Goal: Find specific page/section: Find specific page/section

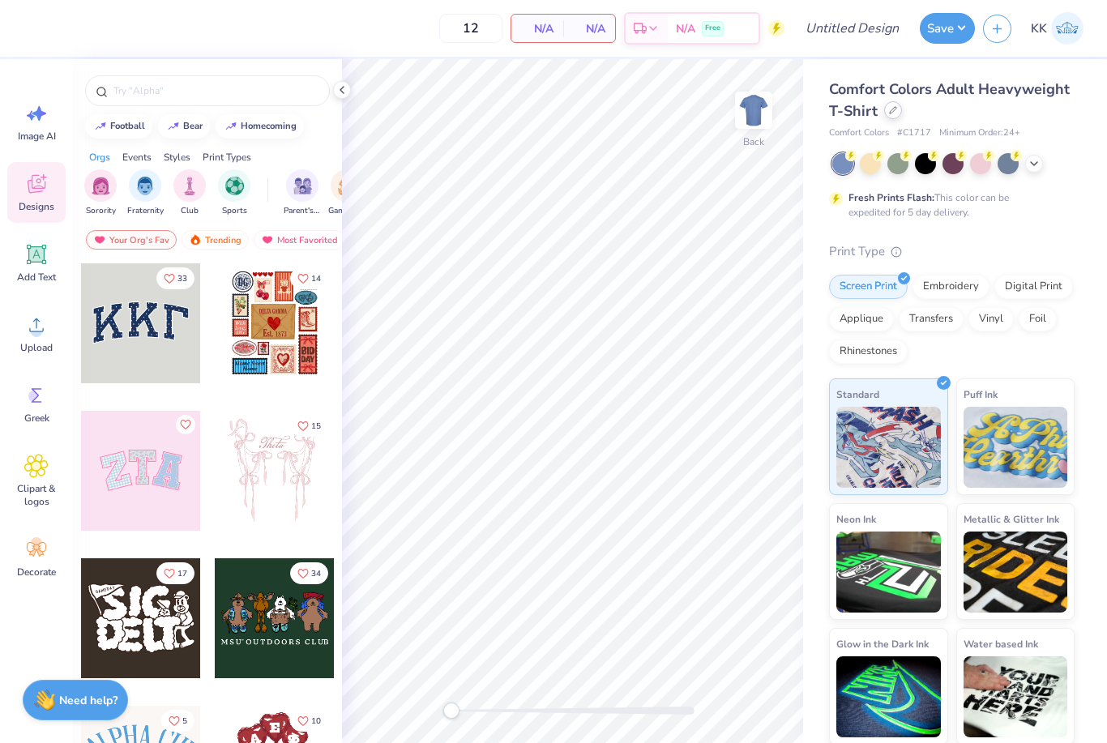
click at [890, 111] on icon at bounding box center [893, 110] width 8 height 8
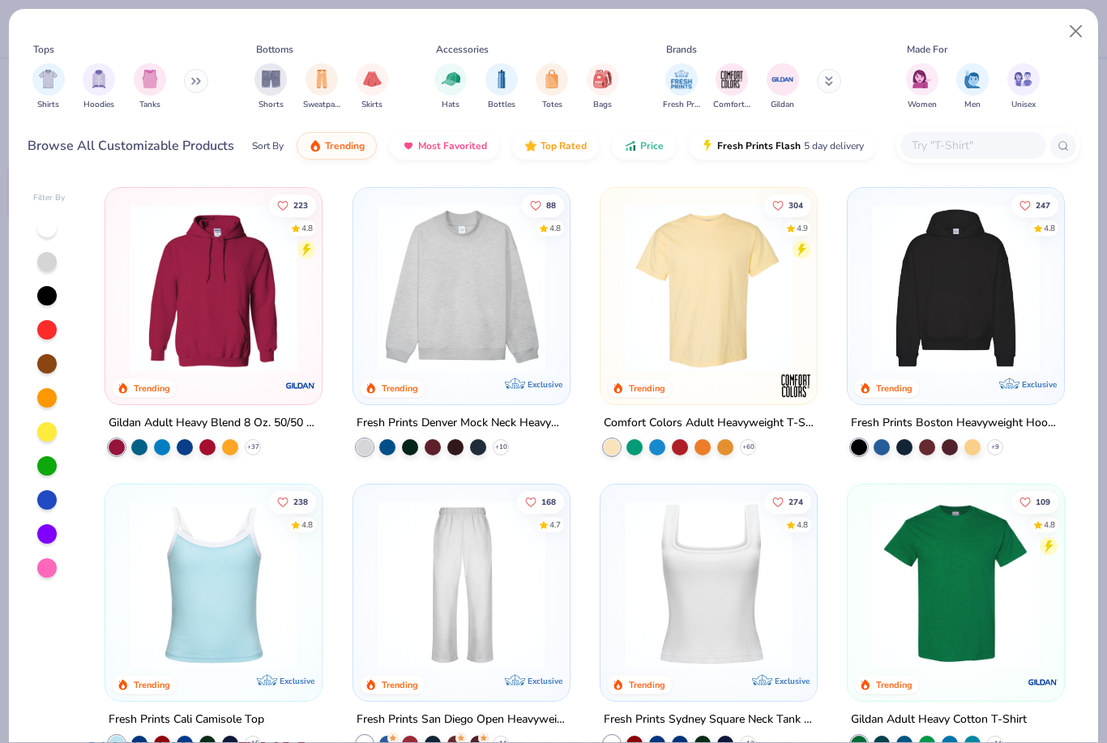
click at [825, 86] on icon at bounding box center [829, 81] width 8 height 10
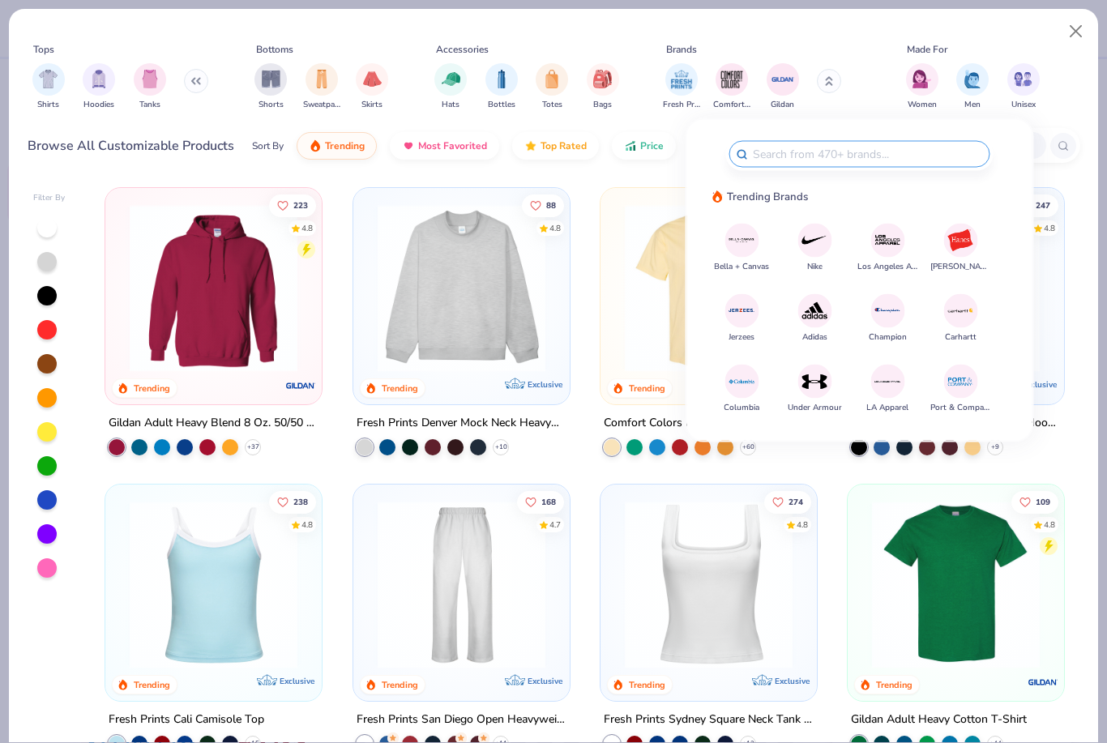
click at [812, 394] on img at bounding box center [814, 381] width 28 height 28
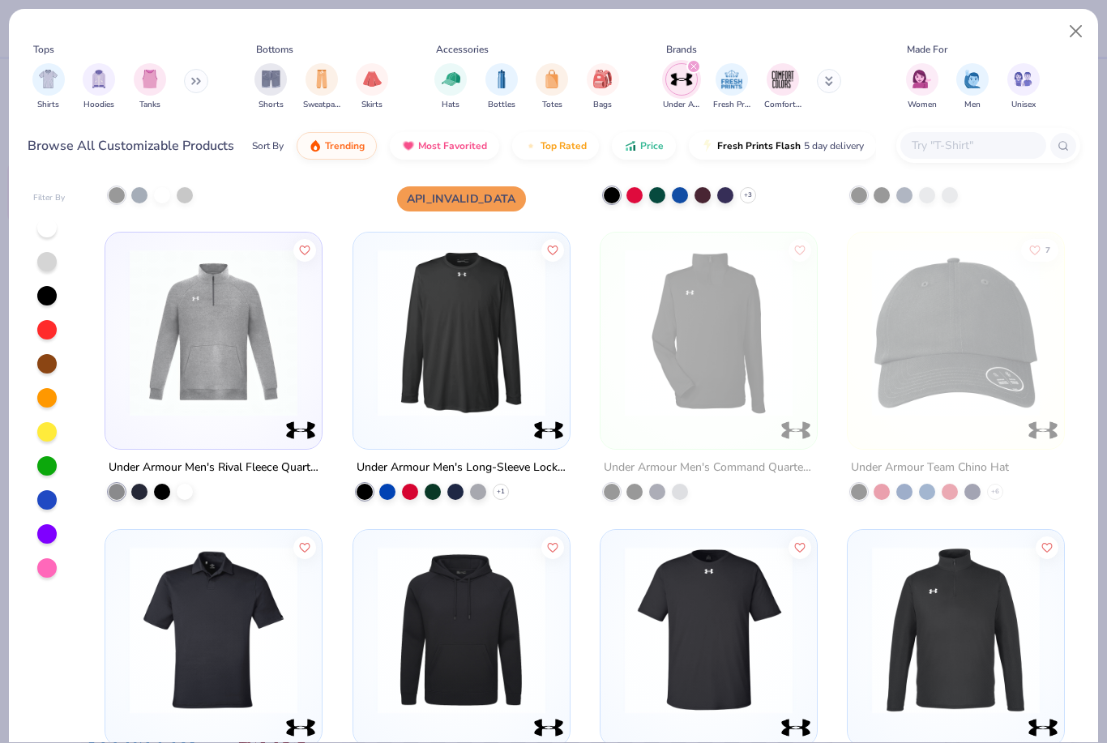
scroll to position [241, 0]
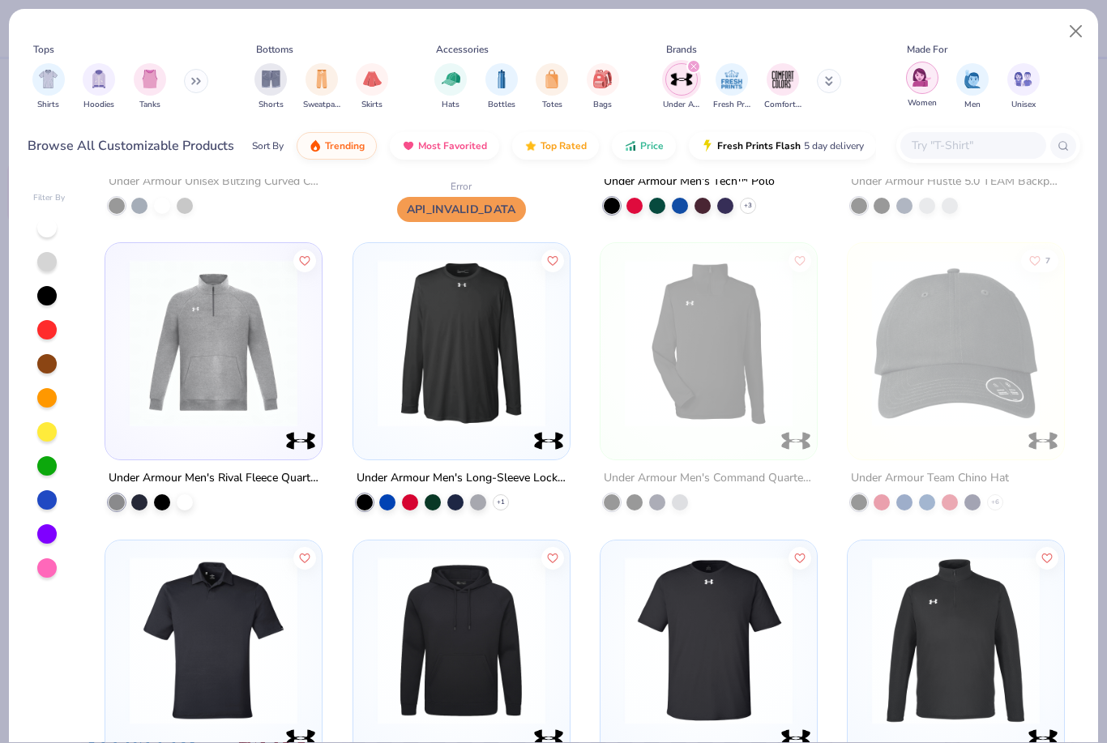
click at [928, 70] on img "filter for Women" at bounding box center [921, 77] width 19 height 19
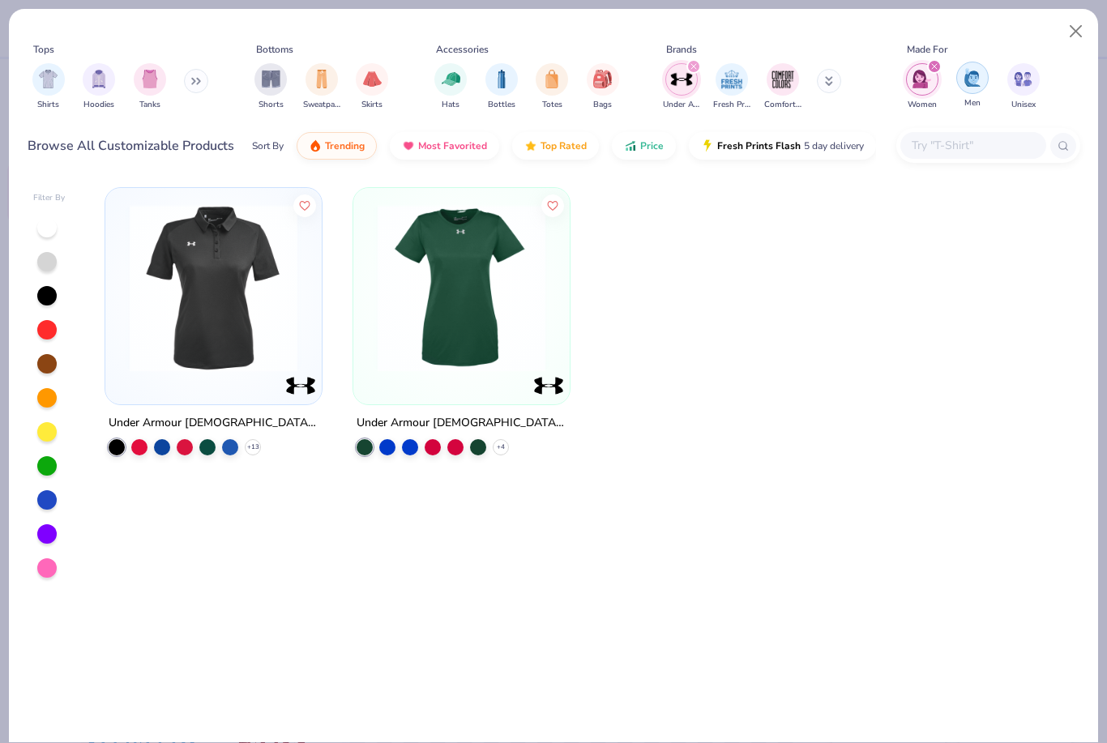
click at [1019, 87] on img "filter for Unisex" at bounding box center [1022, 79] width 19 height 19
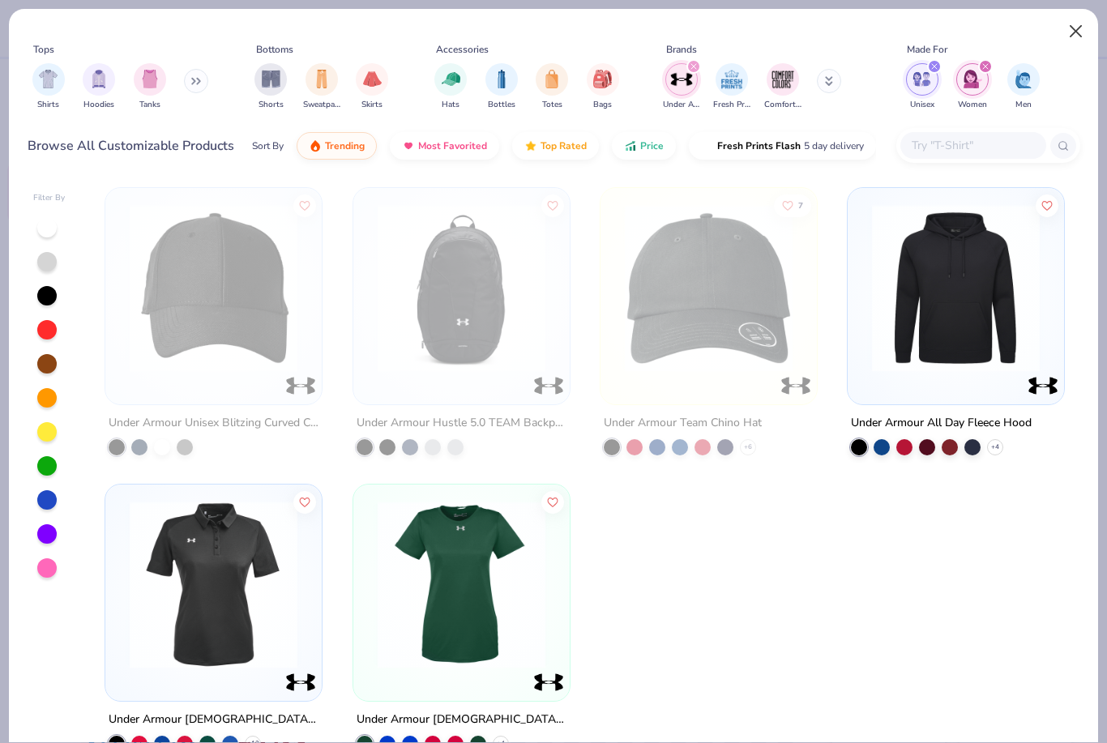
click at [1072, 37] on button "Close" at bounding box center [1075, 31] width 31 height 31
